Goal: Check status: Check status

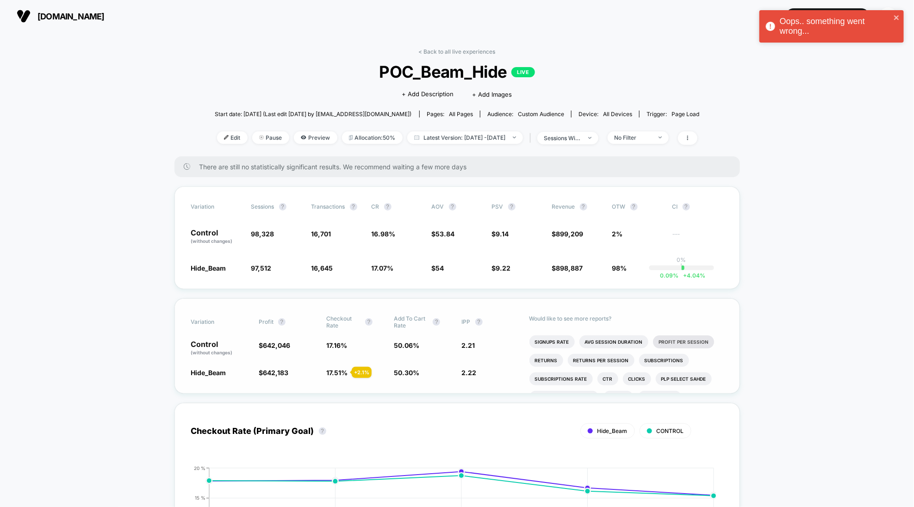
click at [687, 336] on li "Profit Per Session" at bounding box center [683, 342] width 61 height 13
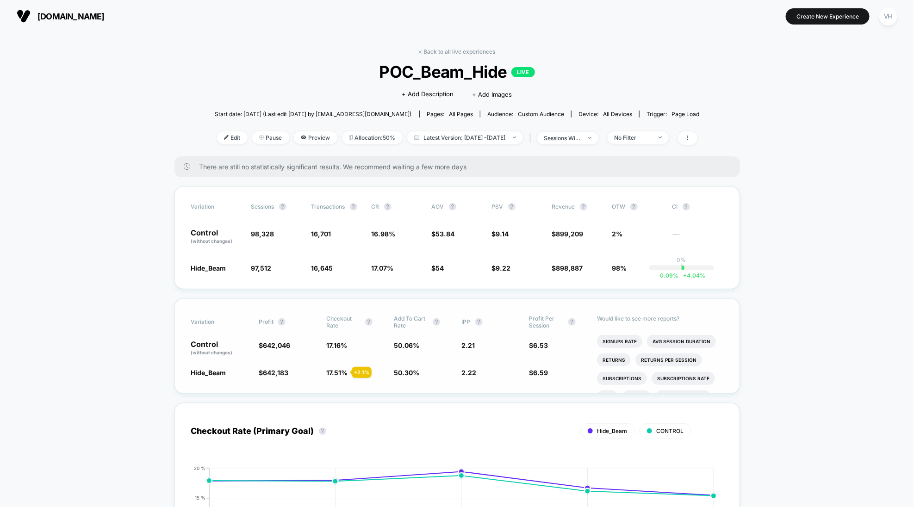
click at [499, 130] on div "< Back to all live experiences POC_Beam_Hide LIVE Click to edit experience deta…" at bounding box center [457, 102] width 485 height 108
click at [492, 139] on span "Latest Version: [DATE] - [DATE]" at bounding box center [465, 137] width 116 height 12
select select "*"
select select "****"
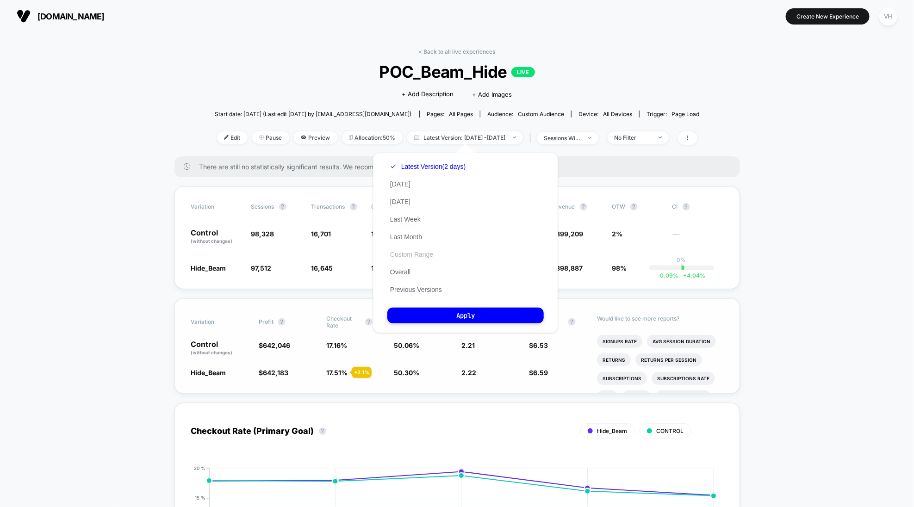
click at [428, 258] on button "Custom Range" at bounding box center [411, 254] width 49 height 8
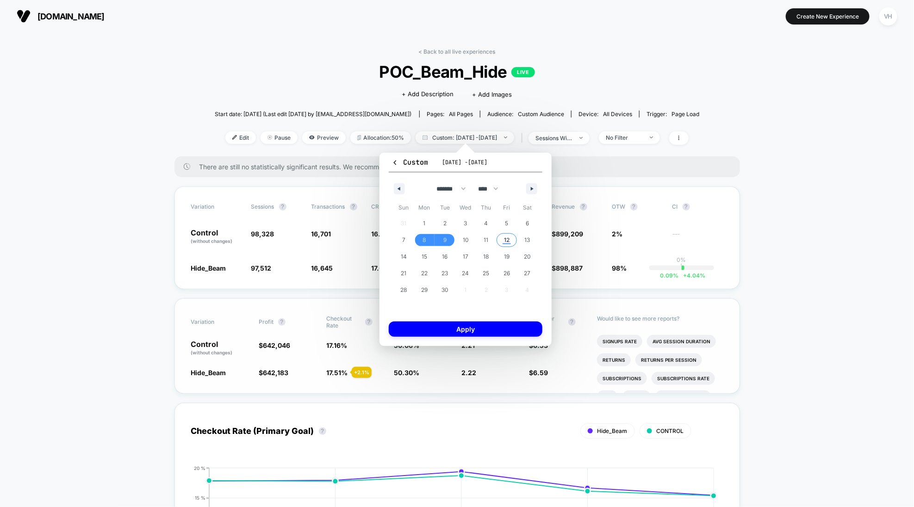
click at [503, 236] on span "12" at bounding box center [507, 240] width 21 height 12
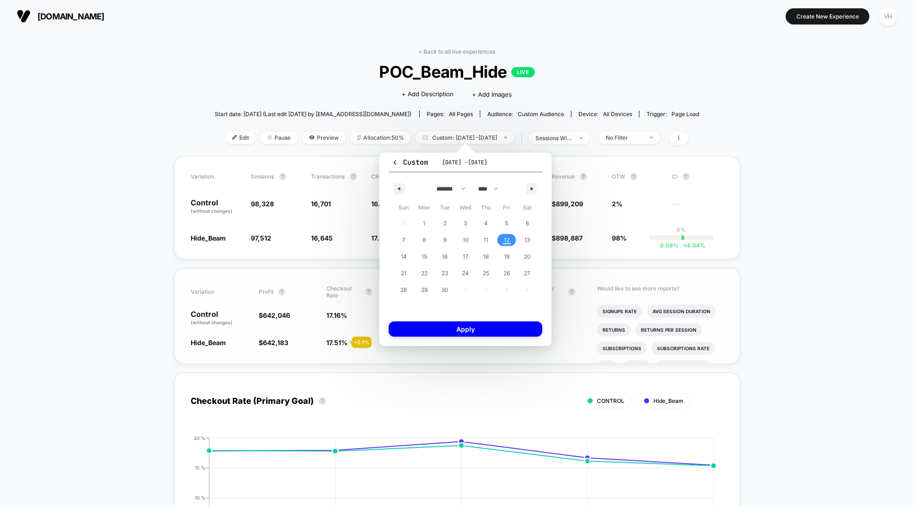
click at [503, 236] on span "12" at bounding box center [507, 240] width 21 height 12
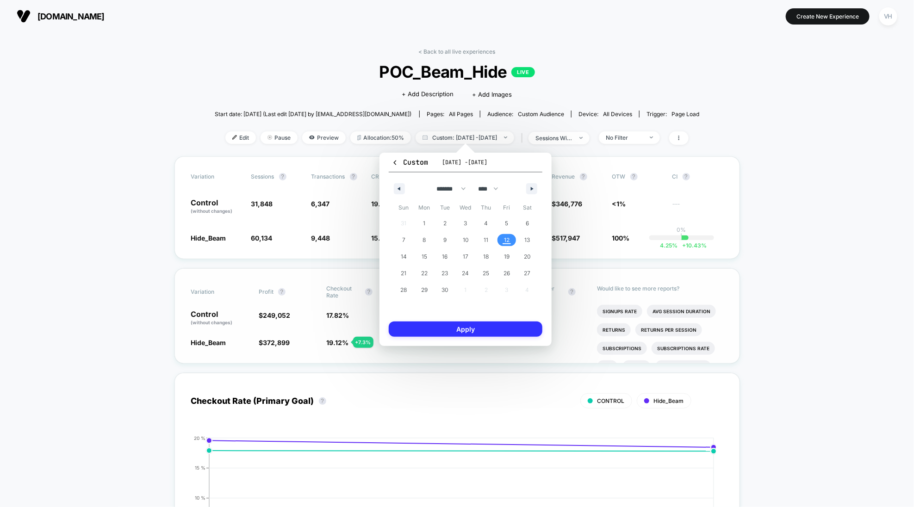
click at [518, 330] on button "Apply" at bounding box center [466, 329] width 154 height 15
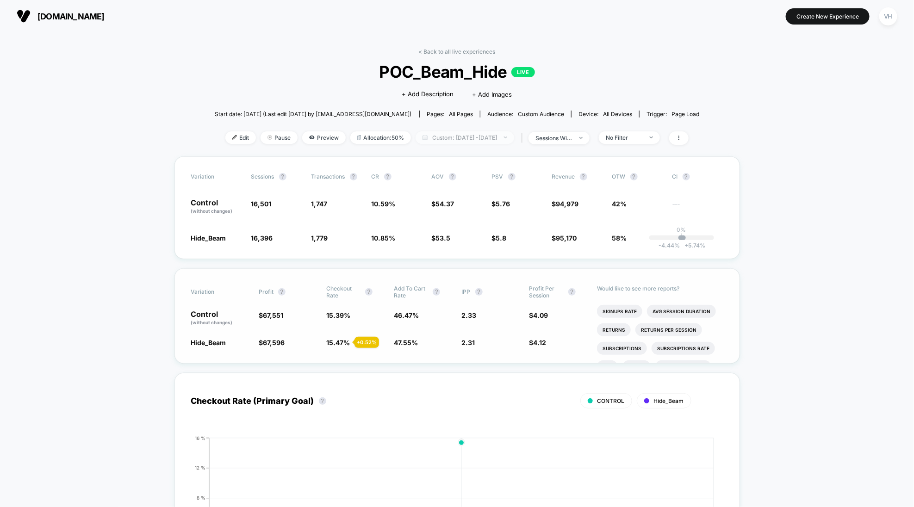
click at [480, 131] on span "Custom: [DATE] - [DATE]" at bounding box center [465, 137] width 99 height 12
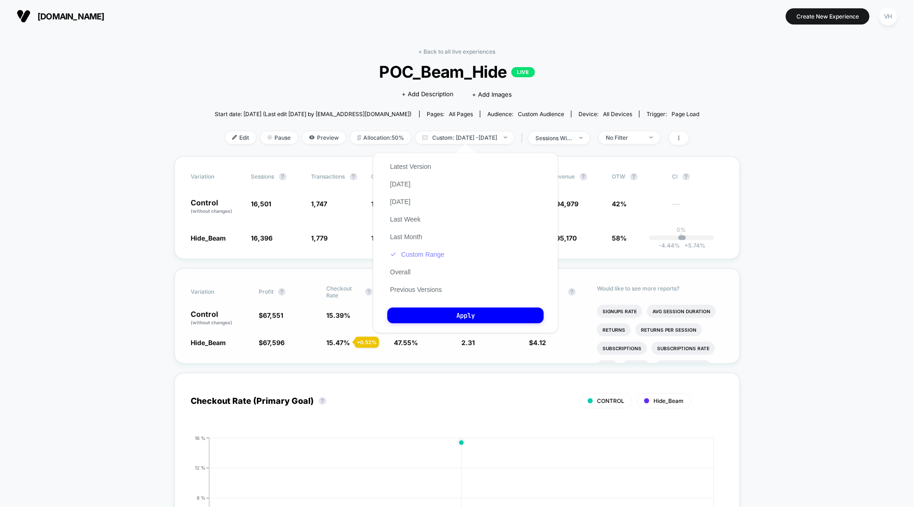
click at [441, 257] on button "Custom Range" at bounding box center [417, 254] width 60 height 8
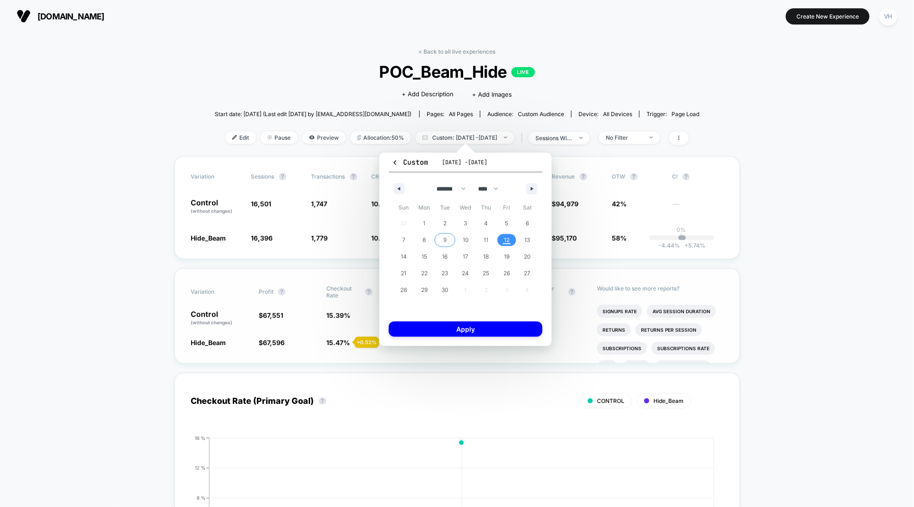
click at [443, 239] on span "9" at bounding box center [444, 240] width 3 height 17
click at [469, 336] on button "Apply" at bounding box center [466, 329] width 154 height 15
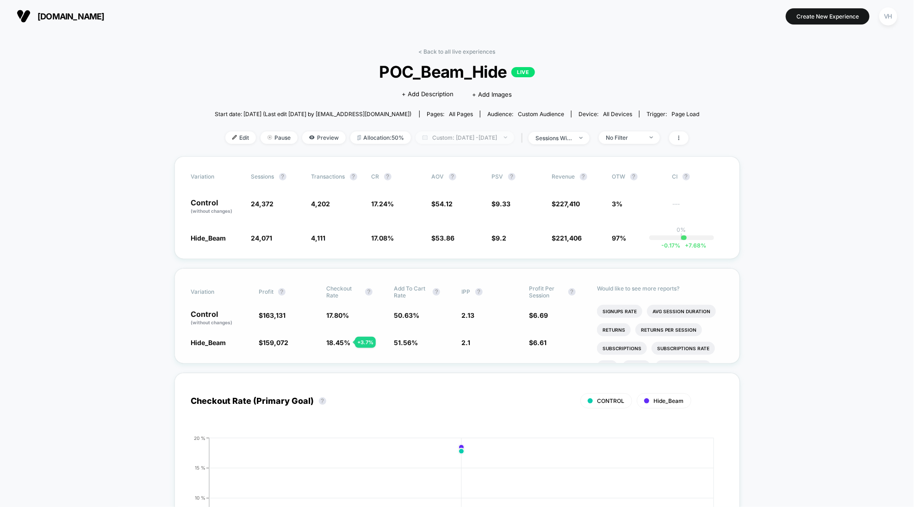
click at [465, 133] on span "Custom: [DATE] - [DATE]" at bounding box center [465, 137] width 99 height 12
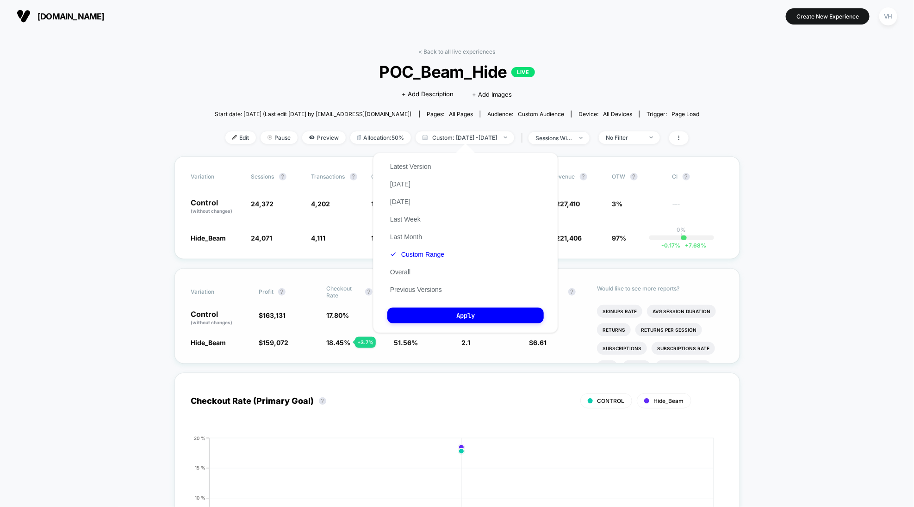
click at [443, 262] on div "Latest Version [DATE] [DATE] Last Week Last Month Custom Range Overall Previous…" at bounding box center [417, 228] width 60 height 141
click at [430, 256] on button "Custom Range" at bounding box center [417, 254] width 60 height 8
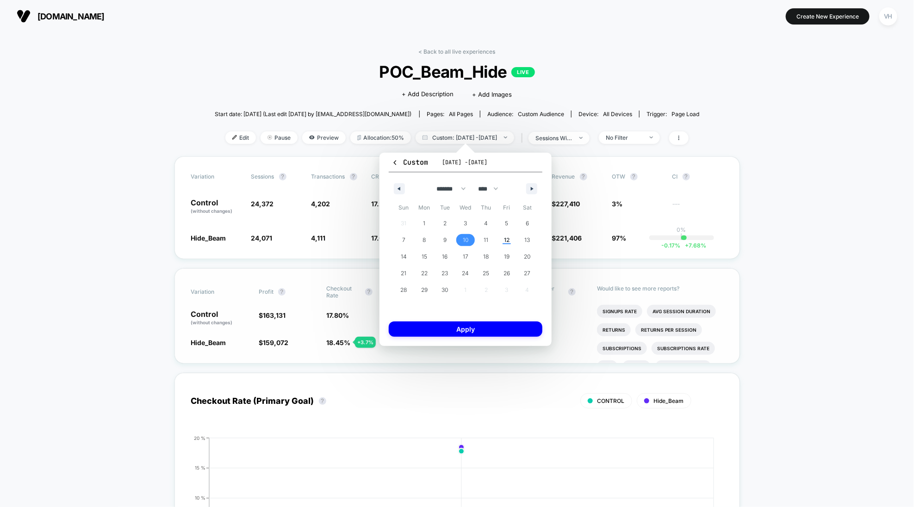
click at [464, 242] on span "10" at bounding box center [466, 240] width 6 height 17
click at [476, 333] on button "Apply" at bounding box center [466, 329] width 154 height 15
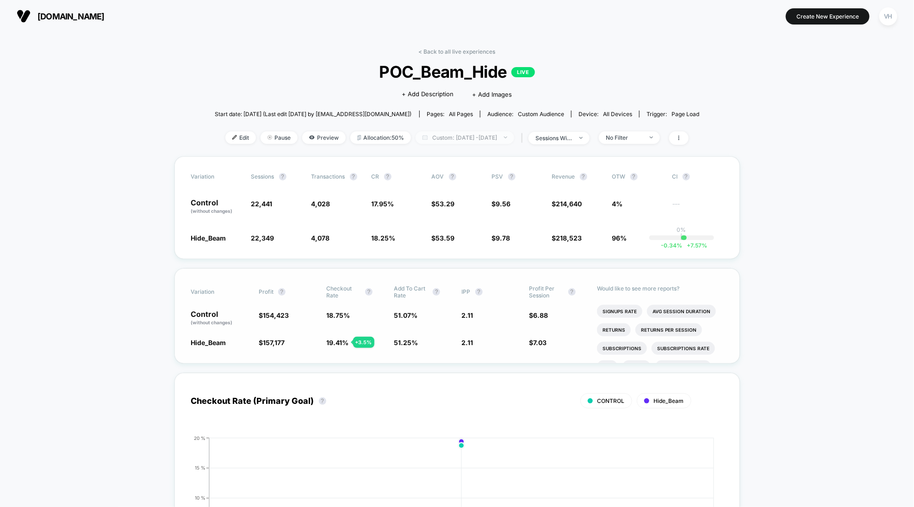
click at [480, 132] on span "Custom: [DATE] - [DATE]" at bounding box center [465, 137] width 99 height 12
select select "*"
select select "****"
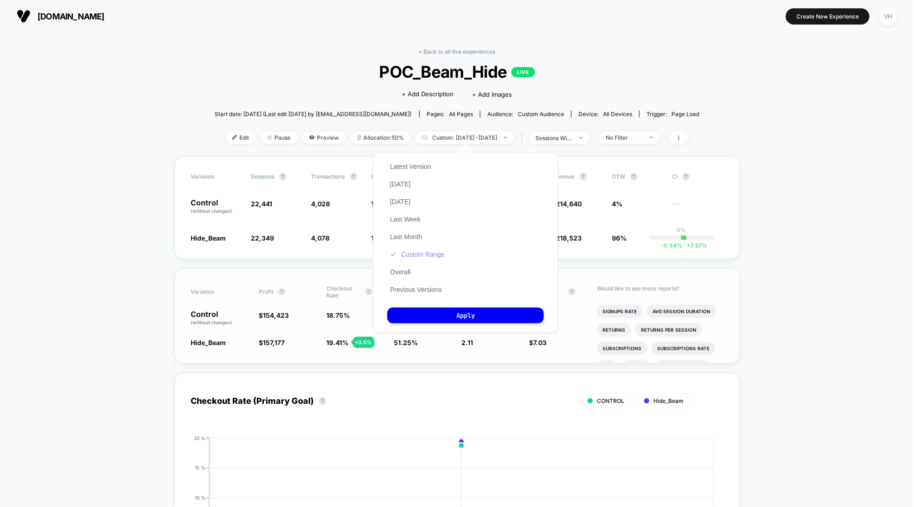
click at [426, 251] on button "Custom Range" at bounding box center [417, 254] width 60 height 8
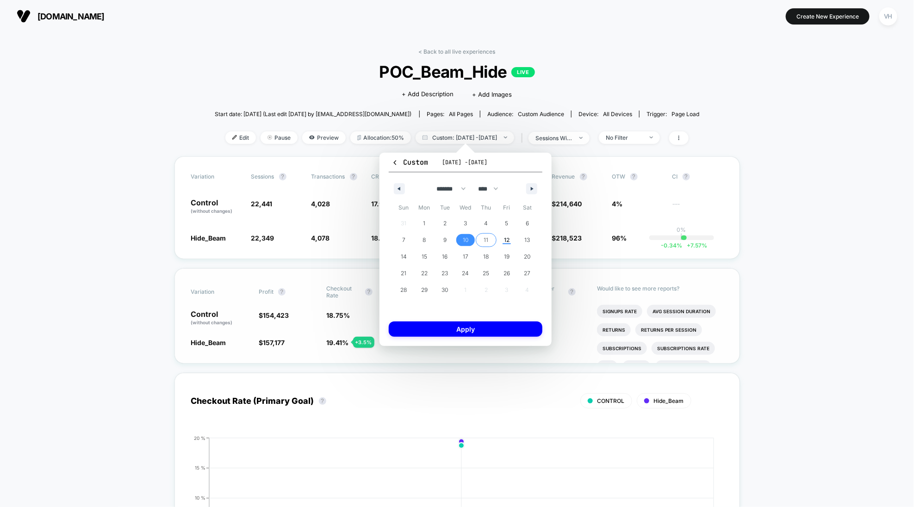
click at [483, 240] on span "11" at bounding box center [486, 240] width 21 height 12
click at [483, 238] on span "11" at bounding box center [486, 240] width 21 height 12
click at [503, 335] on button "Apply" at bounding box center [466, 329] width 154 height 15
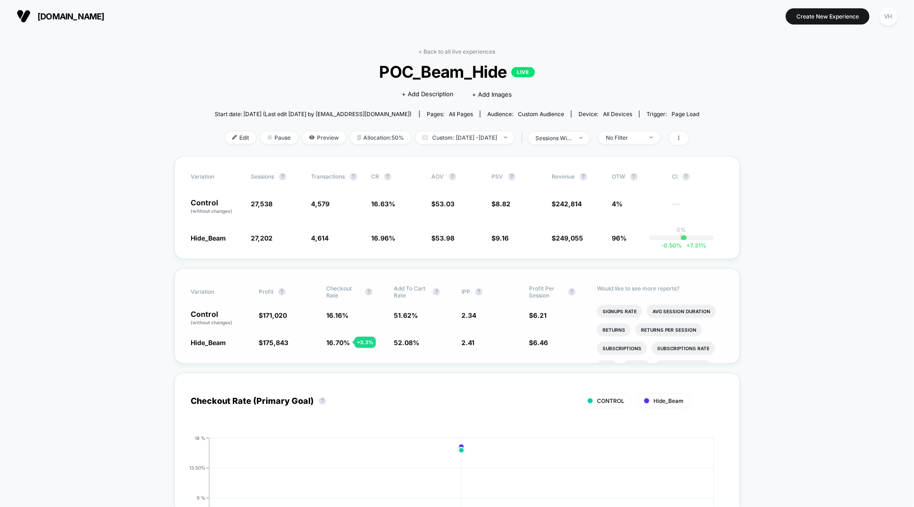
click at [489, 148] on div "< Back to all live experiences POC_Beam_Hide LIVE Click to edit experience deta…" at bounding box center [457, 102] width 485 height 108
click at [490, 131] on span "Custom: [DATE] - [DATE]" at bounding box center [465, 137] width 99 height 12
select select "*"
select select "****"
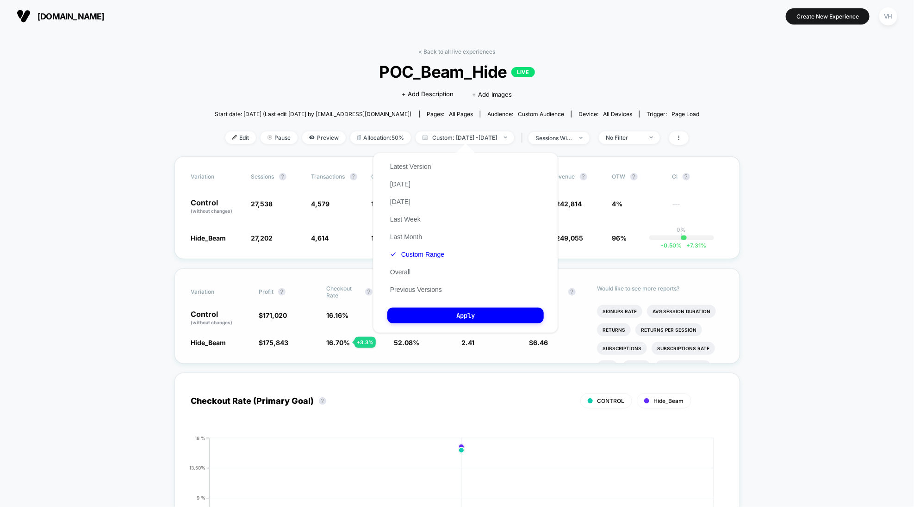
click at [435, 261] on div "Latest Version [DATE] [DATE] Last Week Last Month Custom Range Overall Previous…" at bounding box center [417, 228] width 60 height 141
click at [428, 255] on button "Custom Range" at bounding box center [417, 254] width 60 height 8
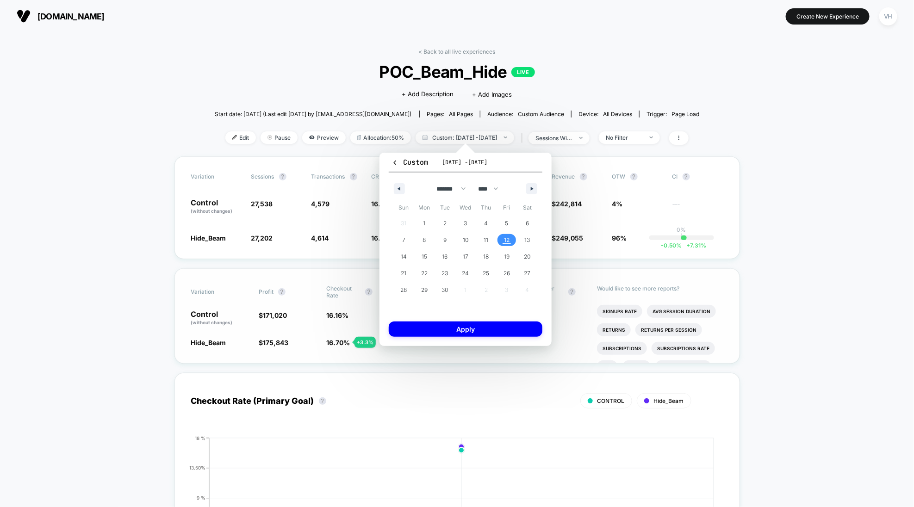
click at [510, 237] on span "12" at bounding box center [507, 240] width 21 height 12
click at [486, 330] on button "Apply" at bounding box center [466, 329] width 154 height 15
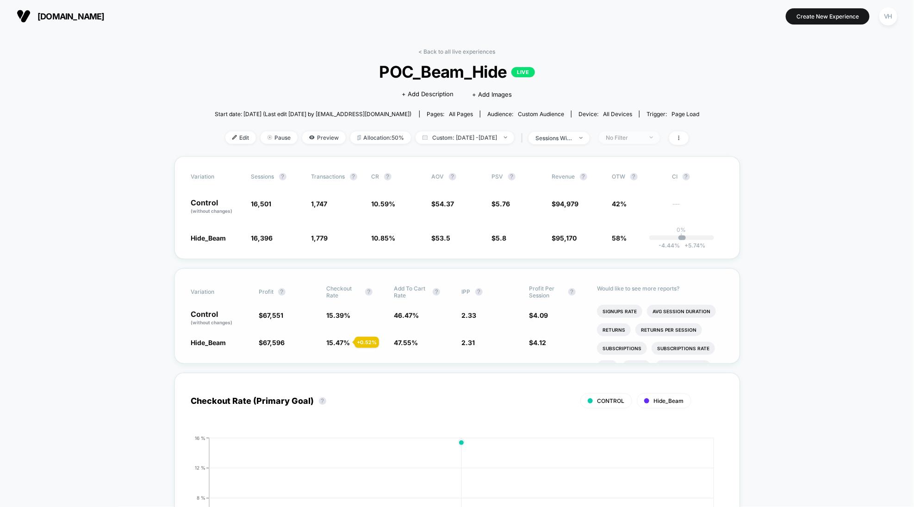
click at [649, 141] on span "No Filter" at bounding box center [629, 137] width 61 height 12
click at [625, 173] on span "Mobile Visitors" at bounding box center [639, 172] width 44 height 8
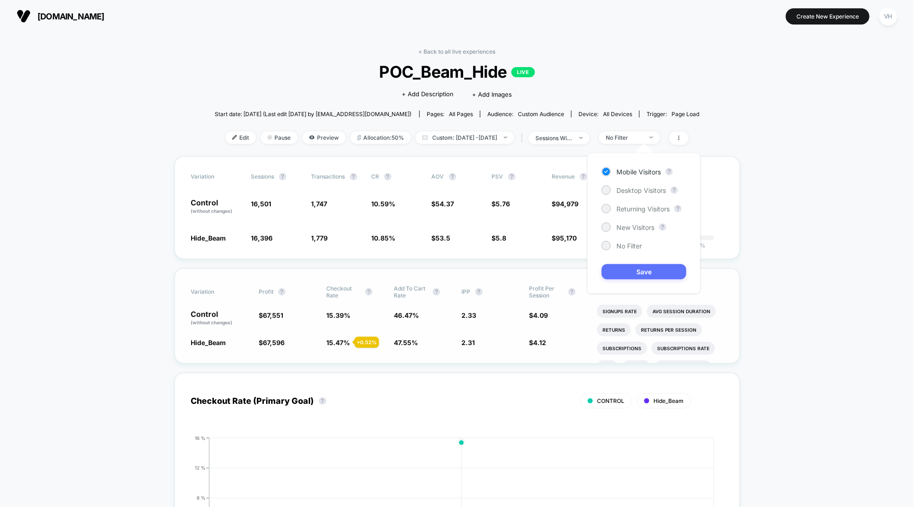
click at [630, 277] on button "Save" at bounding box center [644, 271] width 85 height 15
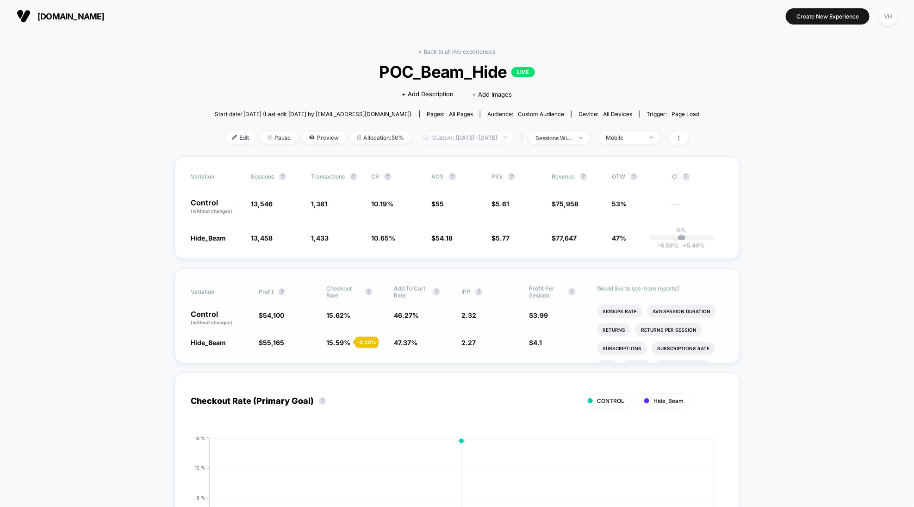
click at [505, 138] on span "Custom: [DATE] - [DATE]" at bounding box center [465, 137] width 99 height 12
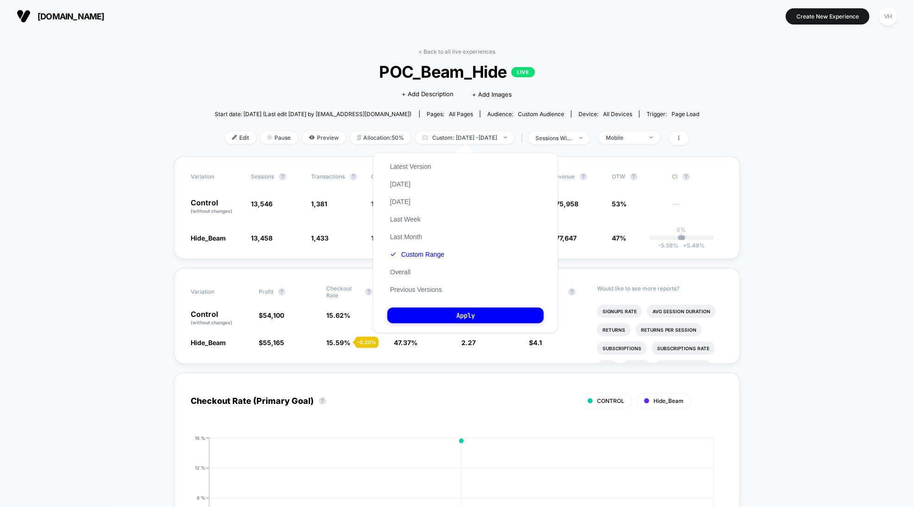
drag, startPoint x: 573, startPoint y: 83, endPoint x: 572, endPoint y: 93, distance: 9.8
click at [573, 87] on div "Click to edit experience details + Add Description + Add Images" at bounding box center [457, 93] width 291 height 25
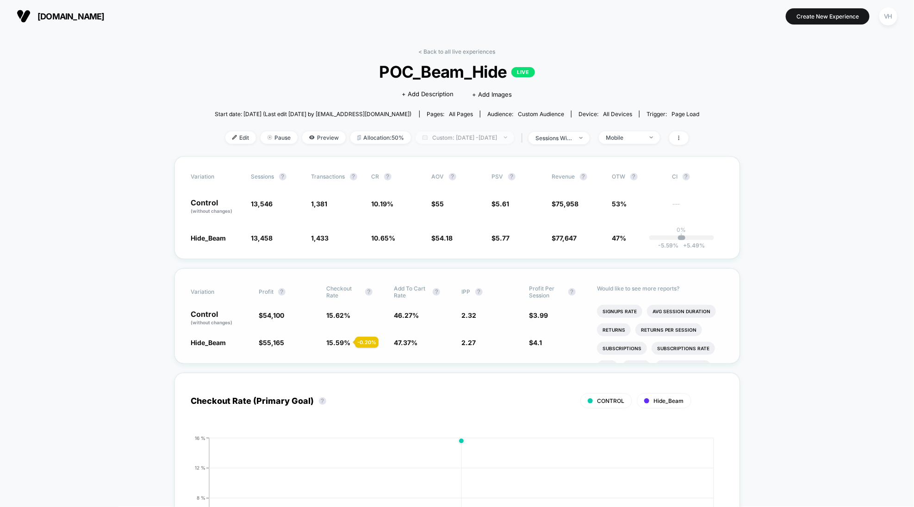
click at [497, 139] on span "Custom: [DATE] - [DATE]" at bounding box center [465, 137] width 99 height 12
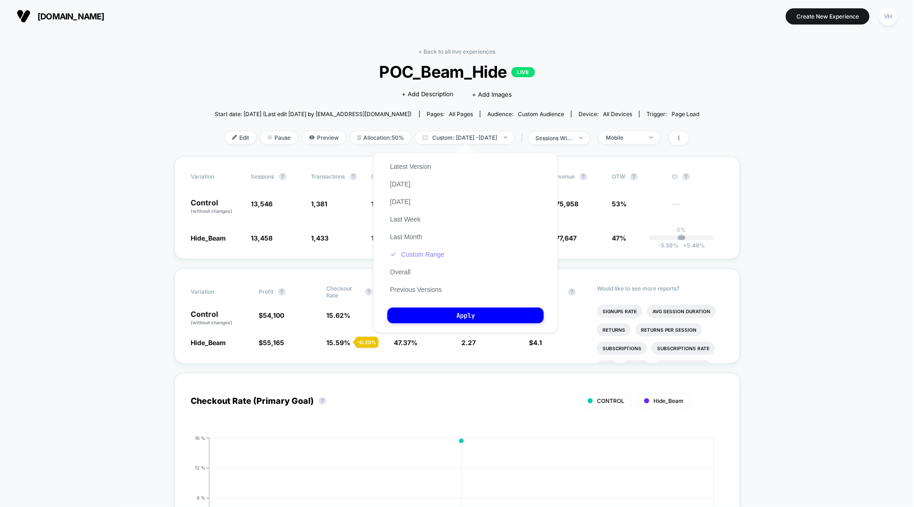
click at [418, 258] on button "Custom Range" at bounding box center [417, 254] width 60 height 8
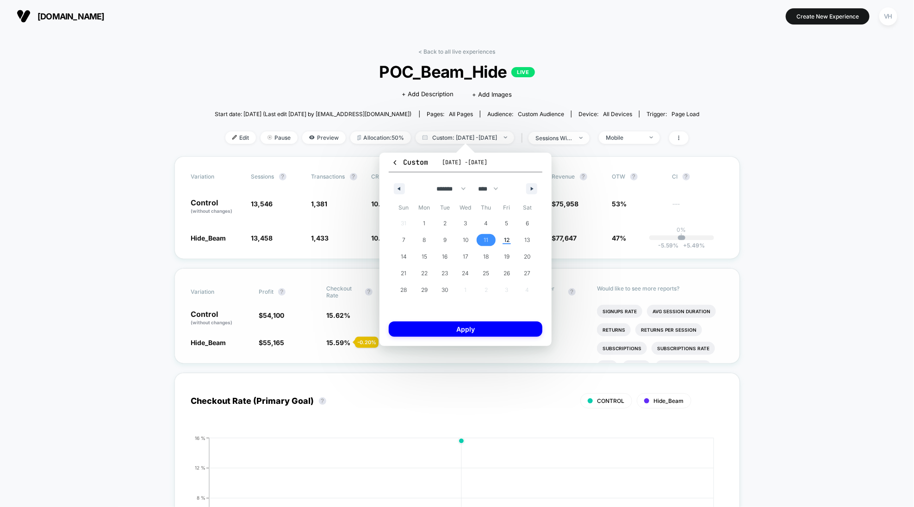
click at [483, 237] on span "11" at bounding box center [486, 240] width 21 height 12
click at [465, 317] on div "Custom [DATE] - [DATE] ******* ******** ***** ***** *** **** **** ****** ******…" at bounding box center [466, 249] width 172 height 193
click at [461, 327] on button "Apply" at bounding box center [466, 329] width 154 height 15
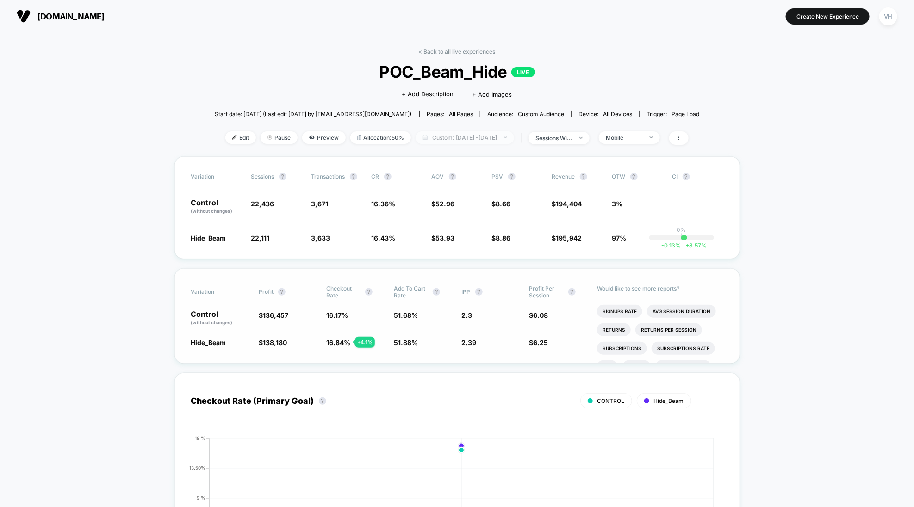
click at [514, 137] on span "Custom: [DATE] - [DATE]" at bounding box center [465, 137] width 99 height 12
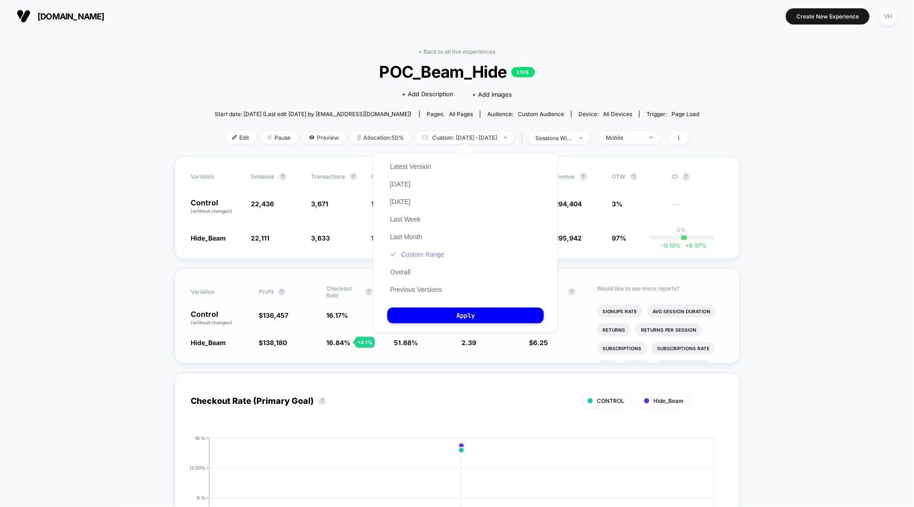
click at [428, 252] on button "Custom Range" at bounding box center [417, 254] width 60 height 8
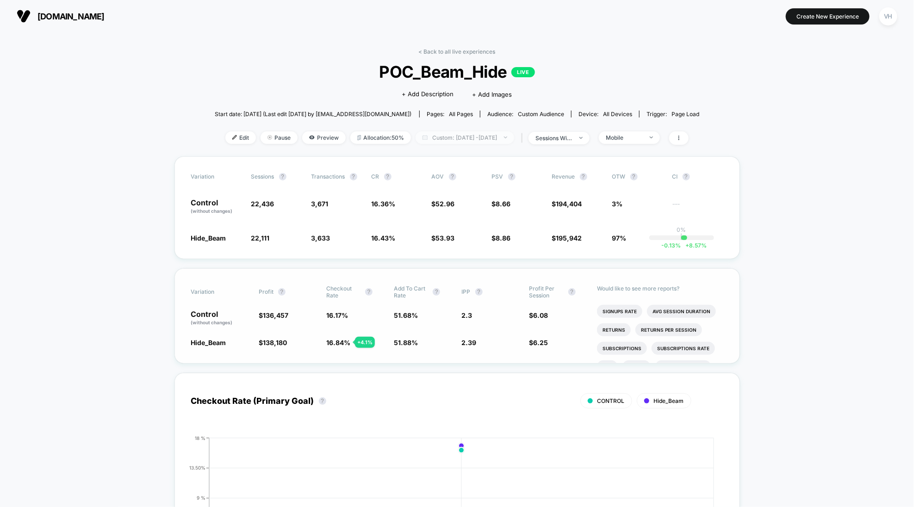
click at [491, 133] on span "Custom: [DATE] - [DATE]" at bounding box center [465, 137] width 99 height 12
select select "*"
select select "****"
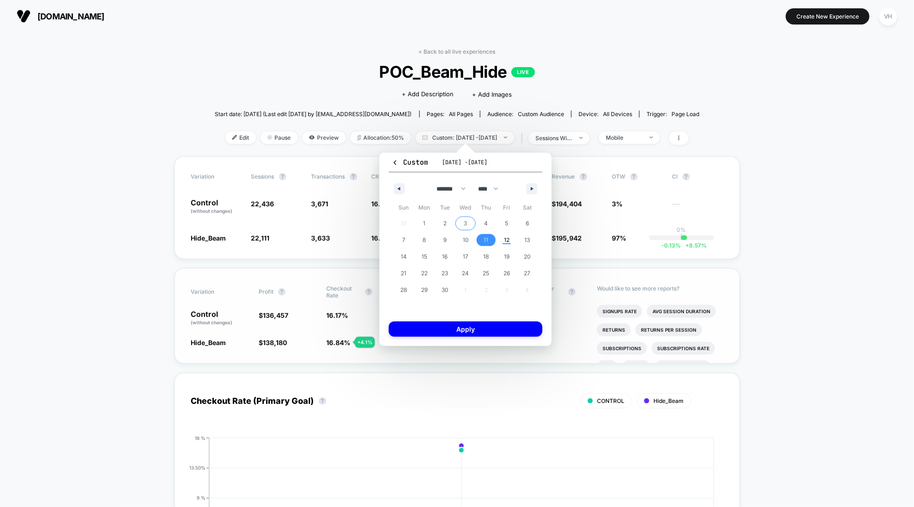
click at [461, 239] on span "10" at bounding box center [465, 240] width 21 height 12
click at [468, 333] on button "Apply" at bounding box center [466, 329] width 154 height 15
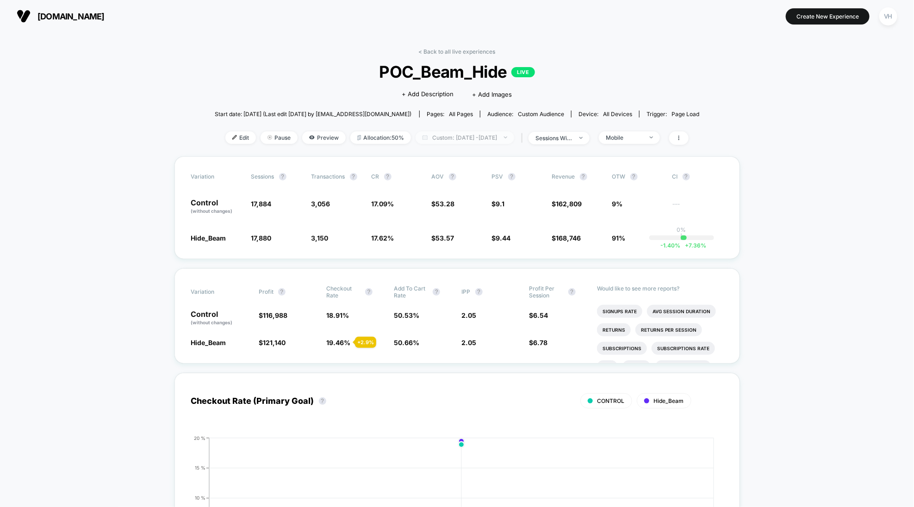
click at [458, 142] on span "Custom: [DATE] - [DATE]" at bounding box center [465, 137] width 99 height 12
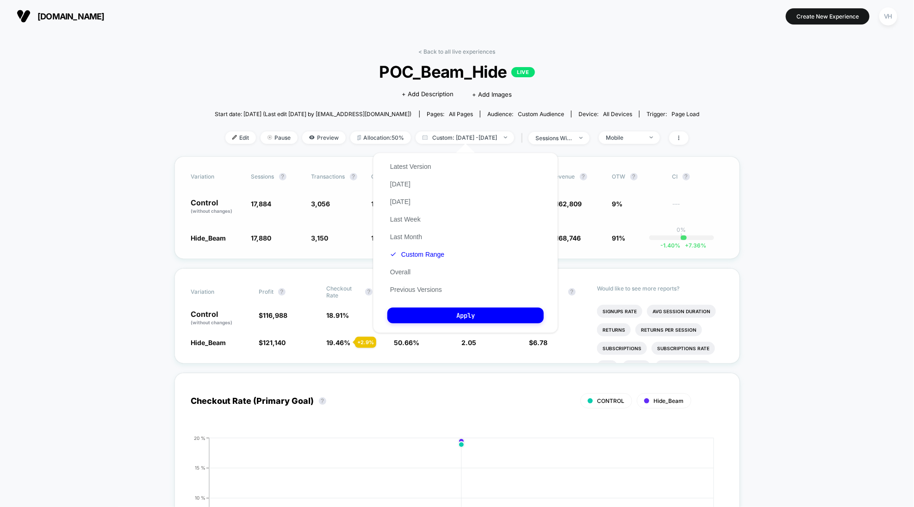
click at [620, 202] on span "9%" at bounding box center [617, 204] width 11 height 8
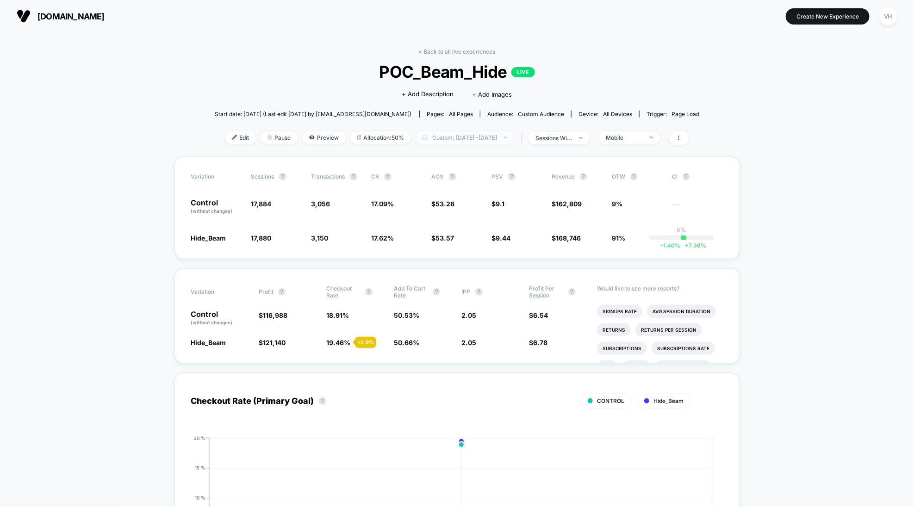
click at [482, 138] on span "Custom: [DATE] - [DATE]" at bounding box center [465, 137] width 99 height 12
select select "*"
select select "****"
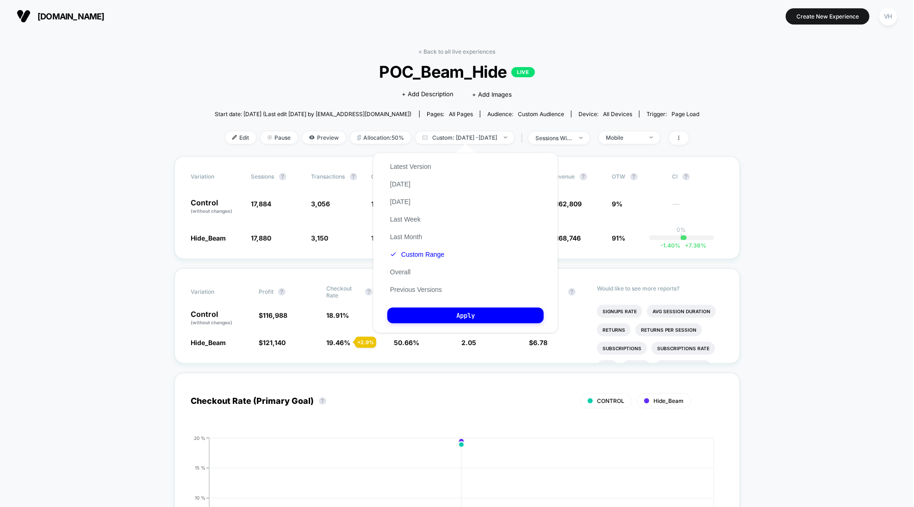
click at [412, 262] on div "Latest Version [DATE] [DATE] Last Week Last Month Custom Range Overall Previous…" at bounding box center [417, 228] width 60 height 141
click at [412, 259] on button "Custom Range" at bounding box center [417, 254] width 60 height 8
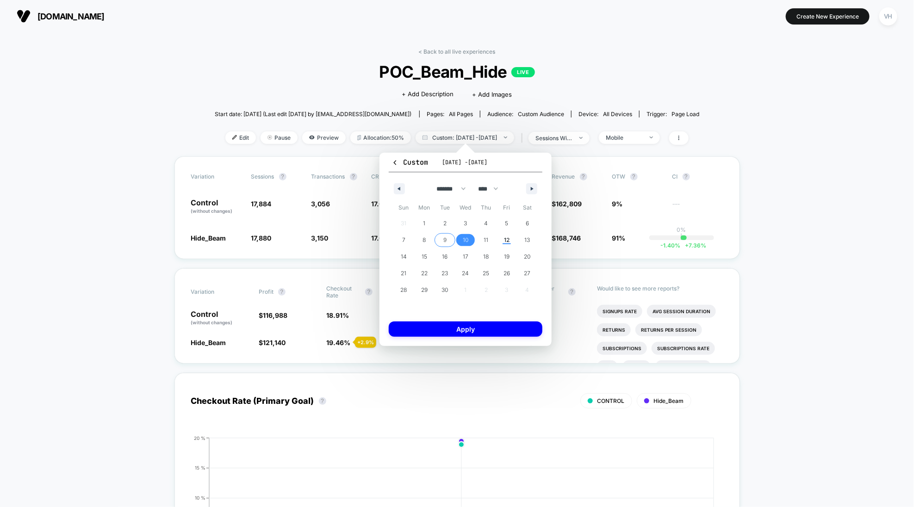
click at [442, 243] on span "9" at bounding box center [445, 240] width 21 height 12
click at [443, 329] on button "Apply" at bounding box center [466, 329] width 154 height 15
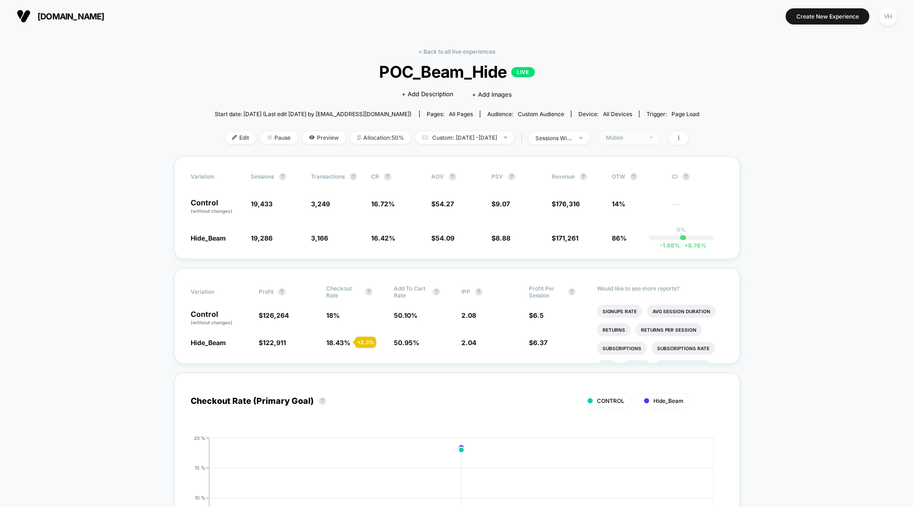
click at [650, 133] on span "Mobile" at bounding box center [629, 137] width 61 height 12
click at [629, 190] on span "Desktop Visitors" at bounding box center [639, 191] width 50 height 8
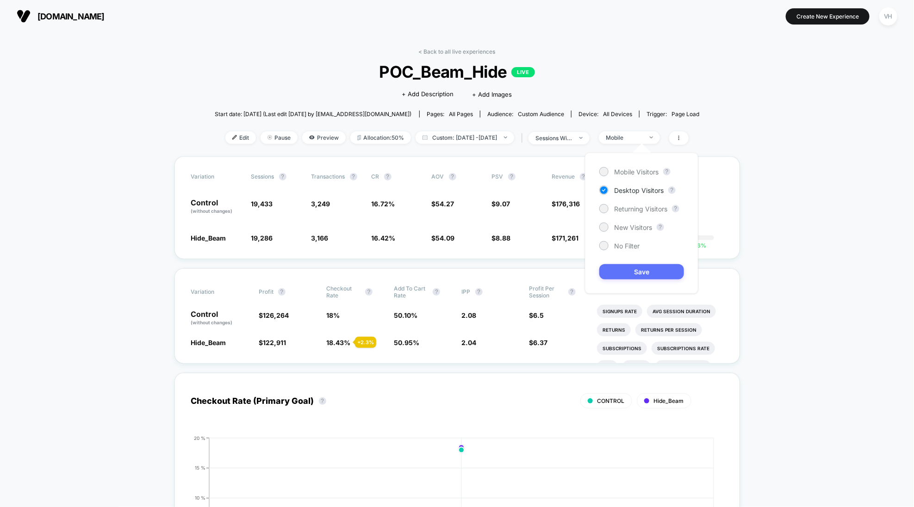
click at [639, 272] on button "Save" at bounding box center [641, 271] width 85 height 15
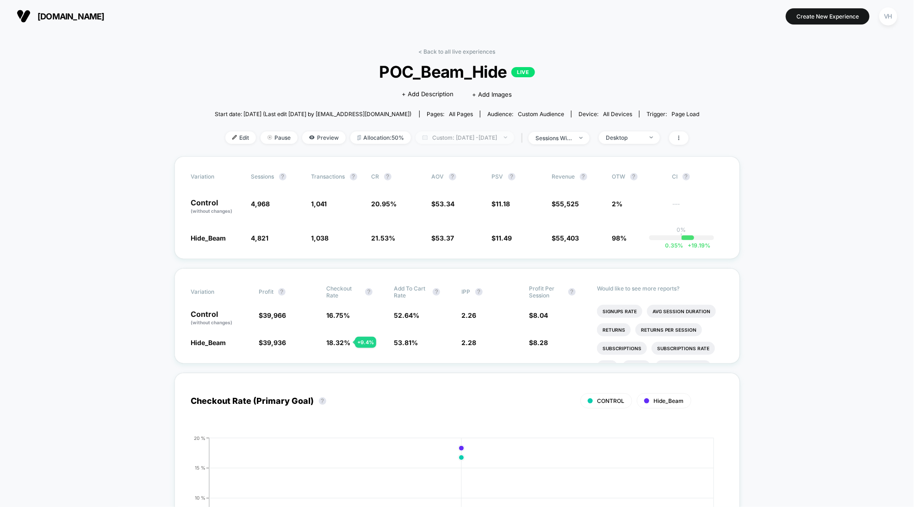
click at [468, 140] on span "Custom: [DATE] - [DATE]" at bounding box center [465, 137] width 99 height 12
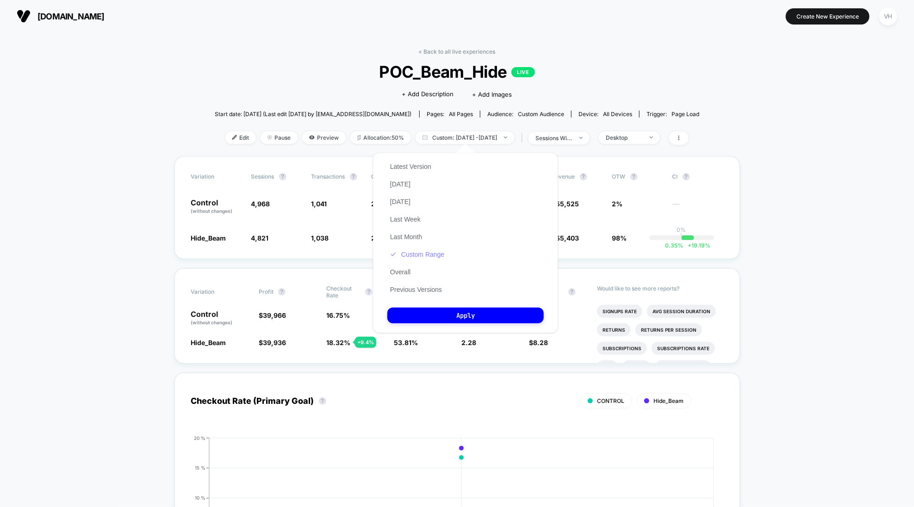
click at [413, 255] on button "Custom Range" at bounding box center [417, 254] width 60 height 8
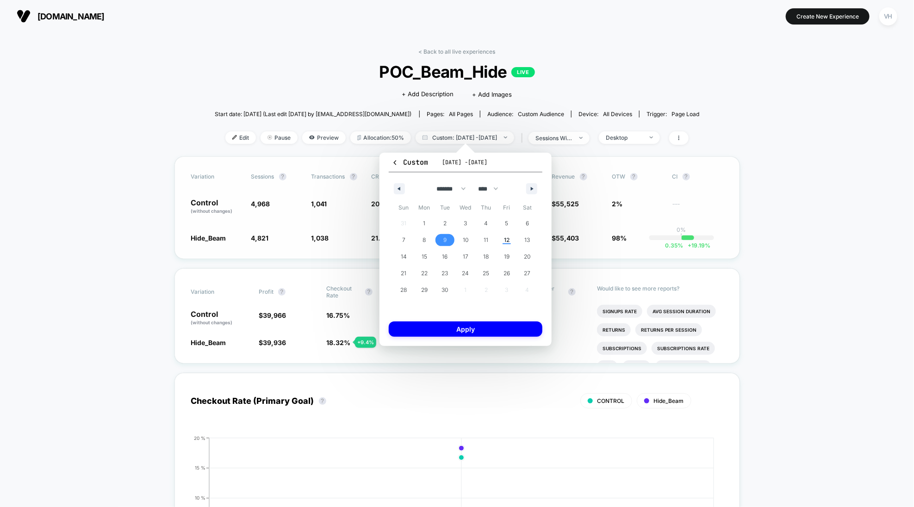
click at [685, 239] on div "0.35 % + 19.19 %" at bounding box center [687, 238] width 13 height 5
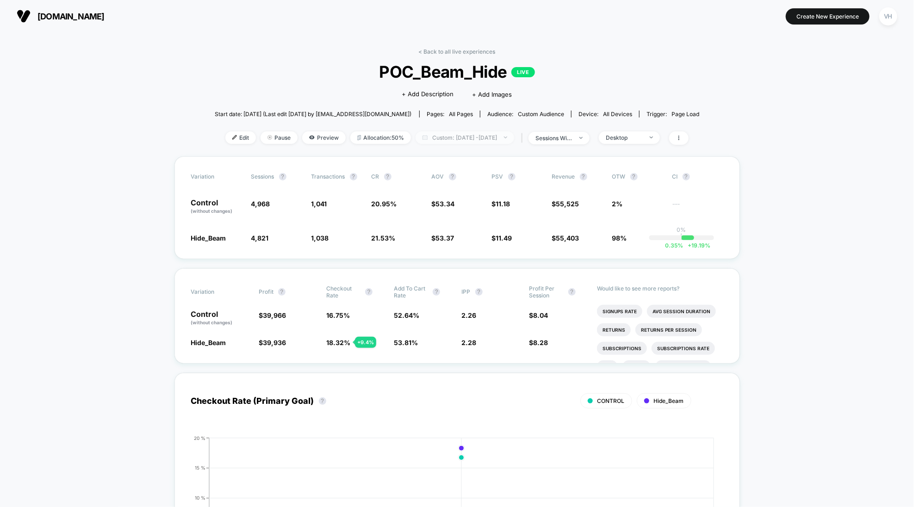
click at [477, 140] on span "Custom: [DATE] - [DATE]" at bounding box center [465, 137] width 99 height 12
select select "*"
select select "****"
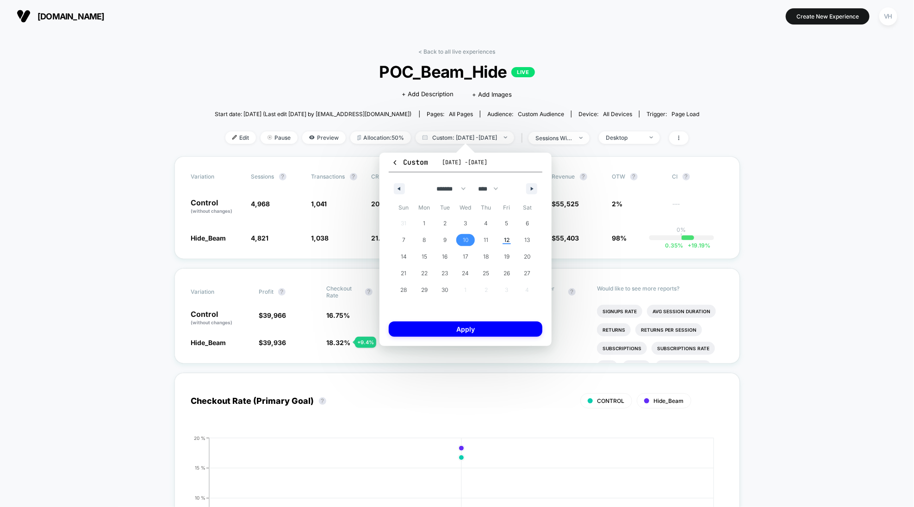
click at [463, 240] on span "10" at bounding box center [466, 240] width 6 height 17
click at [462, 328] on button "Apply" at bounding box center [466, 329] width 154 height 15
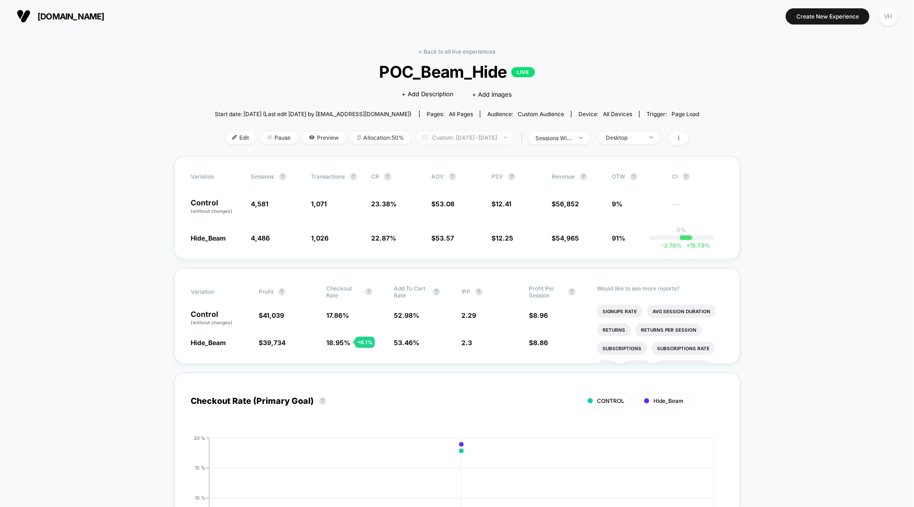
click at [480, 138] on span "Custom: [DATE] - [DATE]" at bounding box center [465, 137] width 99 height 12
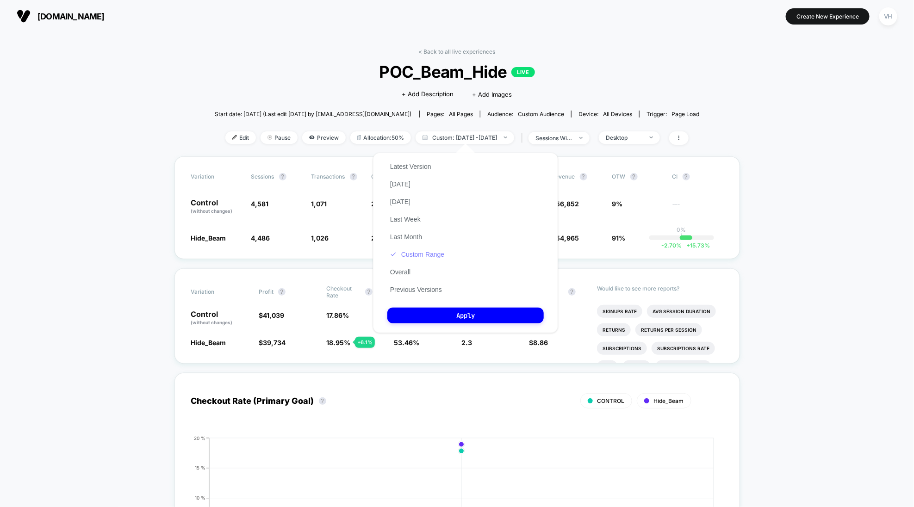
click at [423, 254] on button "Custom Range" at bounding box center [417, 254] width 60 height 8
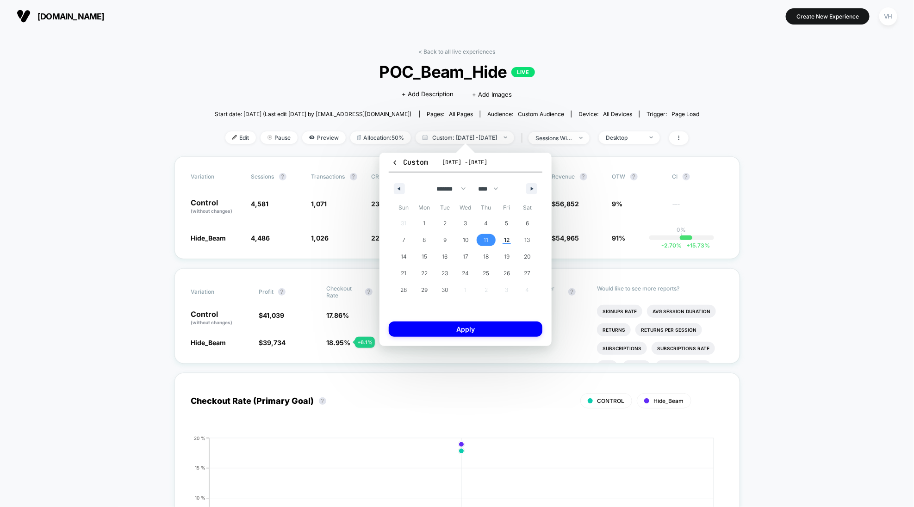
click at [496, 236] on span "11" at bounding box center [486, 240] width 21 height 12
click at [494, 236] on span "11" at bounding box center [486, 240] width 21 height 12
click at [455, 324] on button "Apply" at bounding box center [466, 329] width 154 height 15
